Goal: Find specific page/section: Find specific page/section

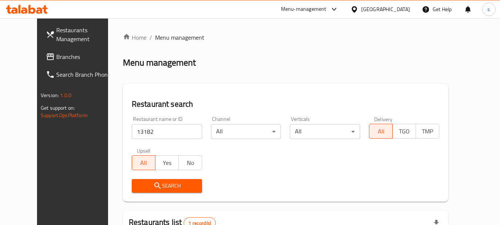
scroll to position [99, 0]
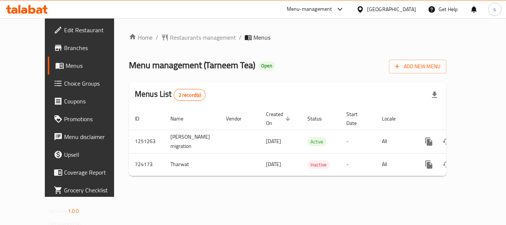
click at [168, 44] on div "Home / Restaurants management / Menus Menu management ( Tarneem Tea ) Open Add …" at bounding box center [287, 107] width 317 height 149
click at [170, 37] on span "Restaurants management" at bounding box center [203, 37] width 66 height 9
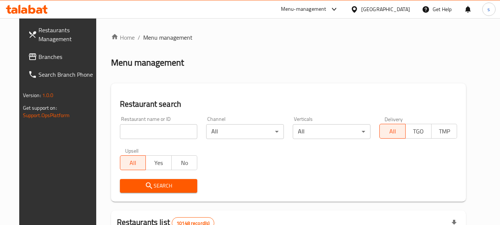
click at [136, 130] on input "search" at bounding box center [159, 131] width 78 height 15
paste input "646015"
type input "646015"
click at [152, 188] on span "Search" at bounding box center [159, 185] width 66 height 9
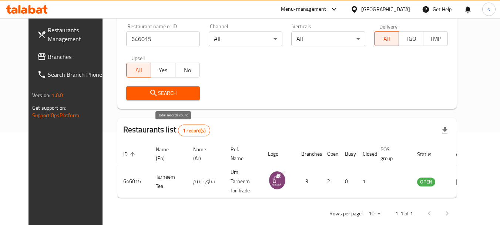
scroll to position [96, 0]
